Goal: Information Seeking & Learning: Check status

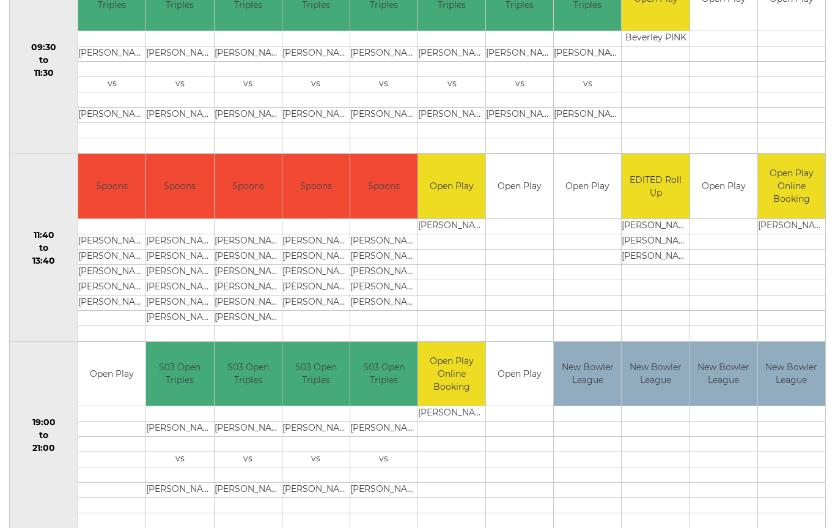
scroll to position [474, 0]
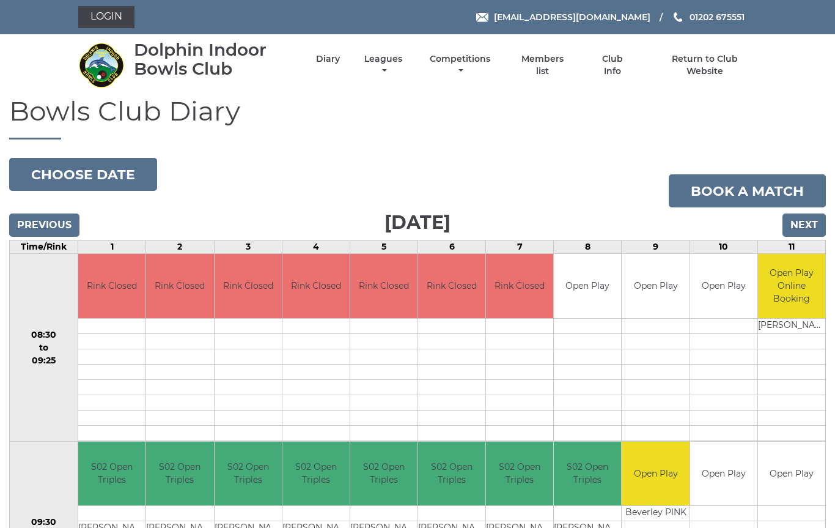
click at [405, 67] on link "Leagues" at bounding box center [383, 65] width 44 height 24
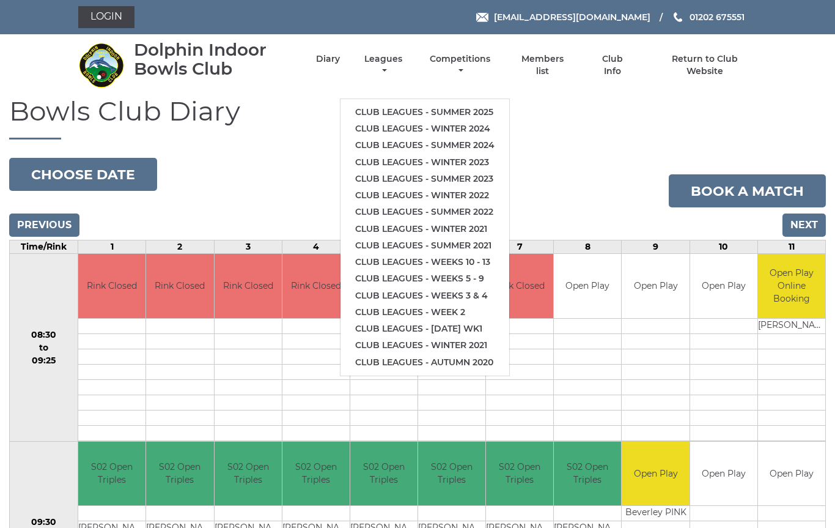
click at [450, 105] on link "Club leagues - Summer 2025" at bounding box center [424, 112] width 169 height 17
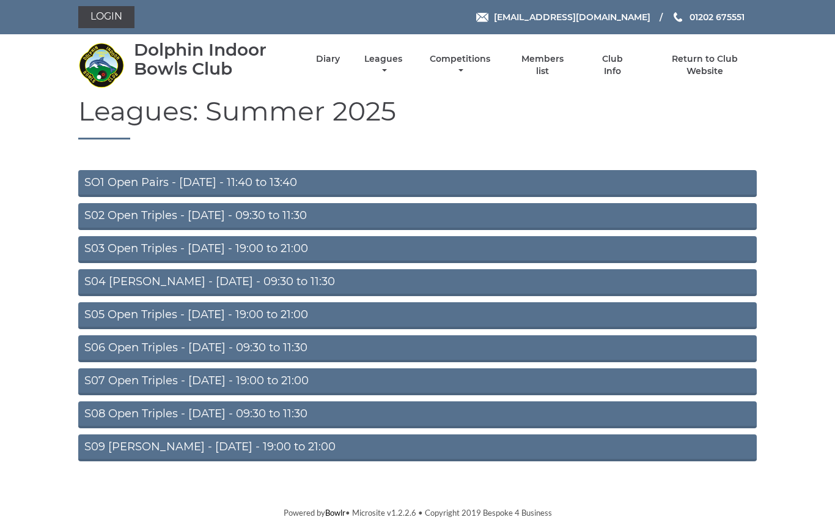
click at [251, 215] on link "S02 Open Triples - [DATE] - 09:30 to 11:30" at bounding box center [417, 216] width 678 height 27
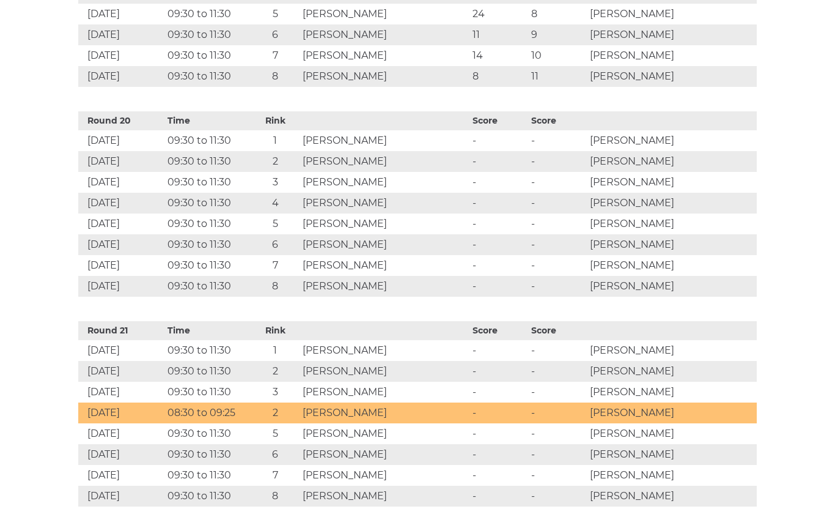
scroll to position [4635, 0]
